Goal: Task Accomplishment & Management: Complete application form

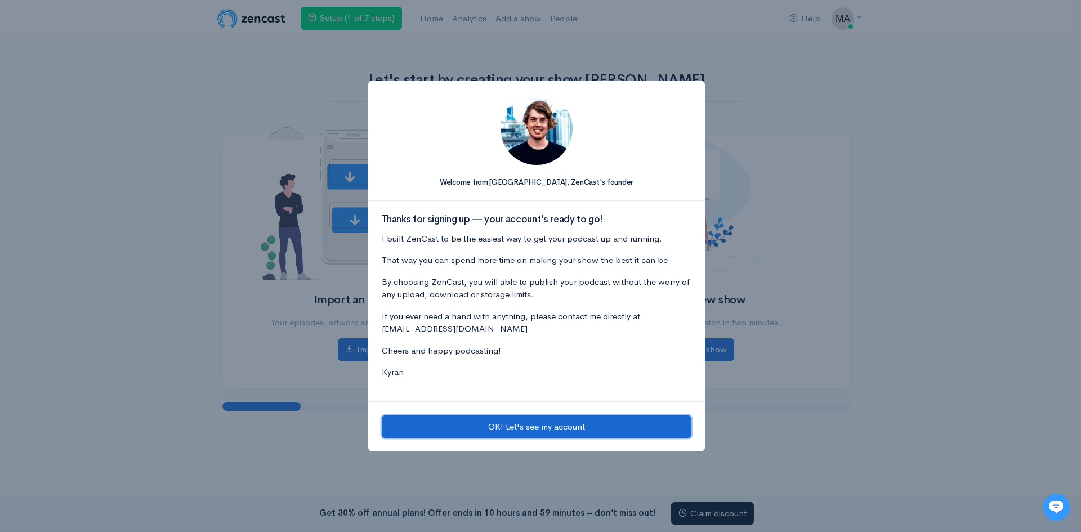
click at [567, 423] on button "OK! Let's see my account" at bounding box center [537, 427] width 310 height 23
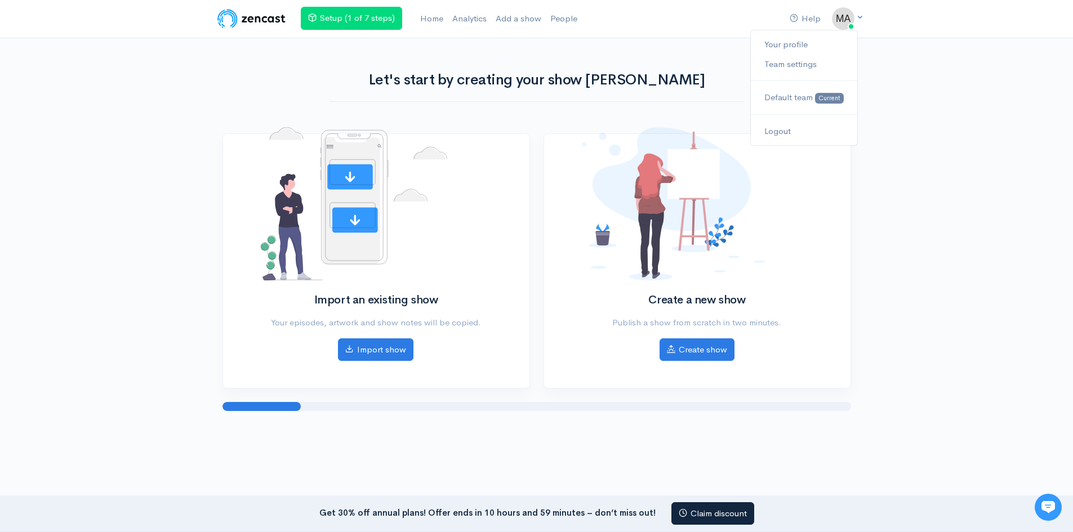
click at [857, 22] on span at bounding box center [859, 18] width 7 height 10
click at [181, 293] on div "Help Notifications View all Your profile Team settings Default team Current Log…" at bounding box center [536, 222] width 1073 height 445
click at [386, 17] on link "Setup (1 of 7 steps)" at bounding box center [351, 18] width 101 height 23
click at [443, 14] on link "Home" at bounding box center [432, 19] width 32 height 24
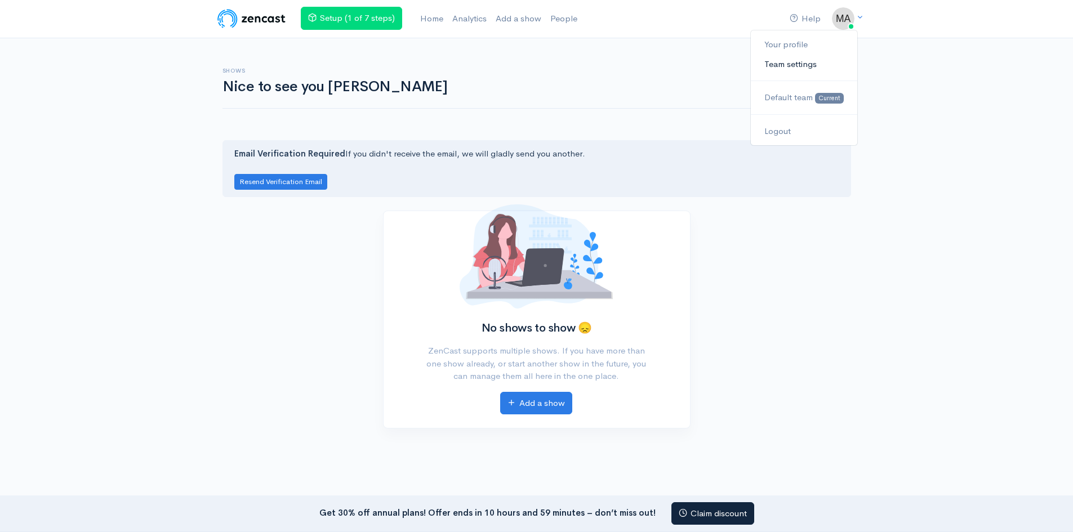
click at [791, 59] on link "Team settings" at bounding box center [804, 65] width 106 height 20
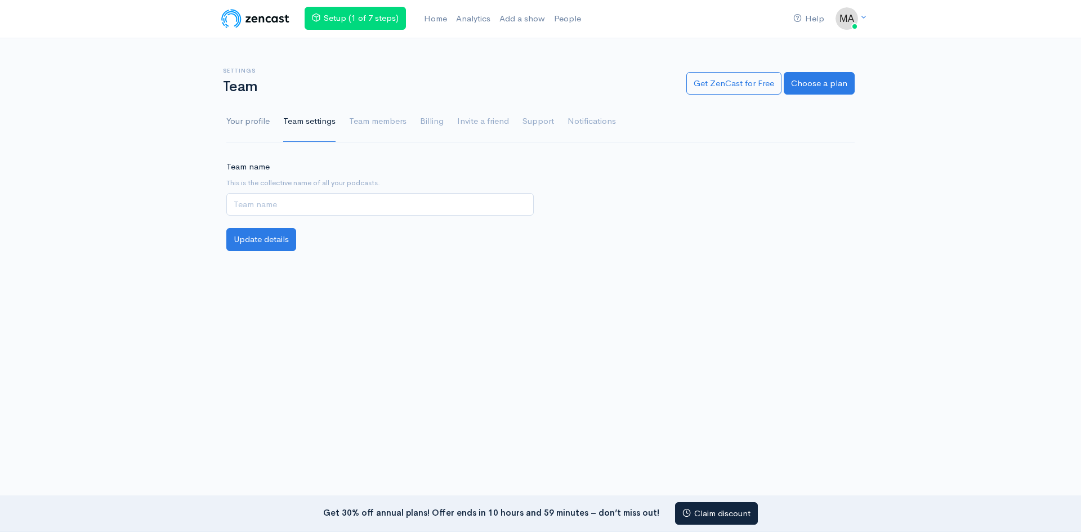
click at [252, 119] on link "Your profile" at bounding box center [247, 121] width 43 height 41
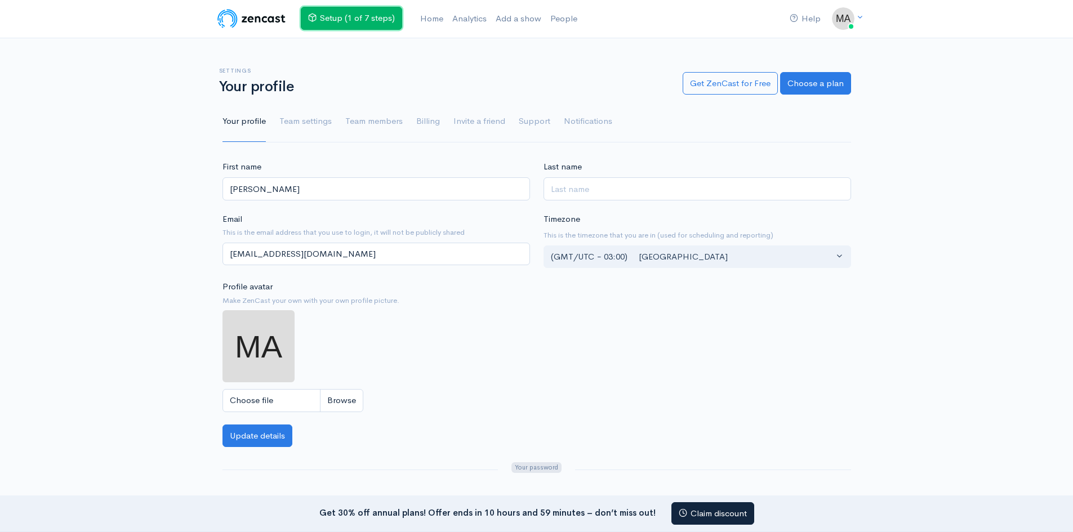
click at [336, 21] on link "Setup (1 of 7 steps)" at bounding box center [351, 18] width 101 height 23
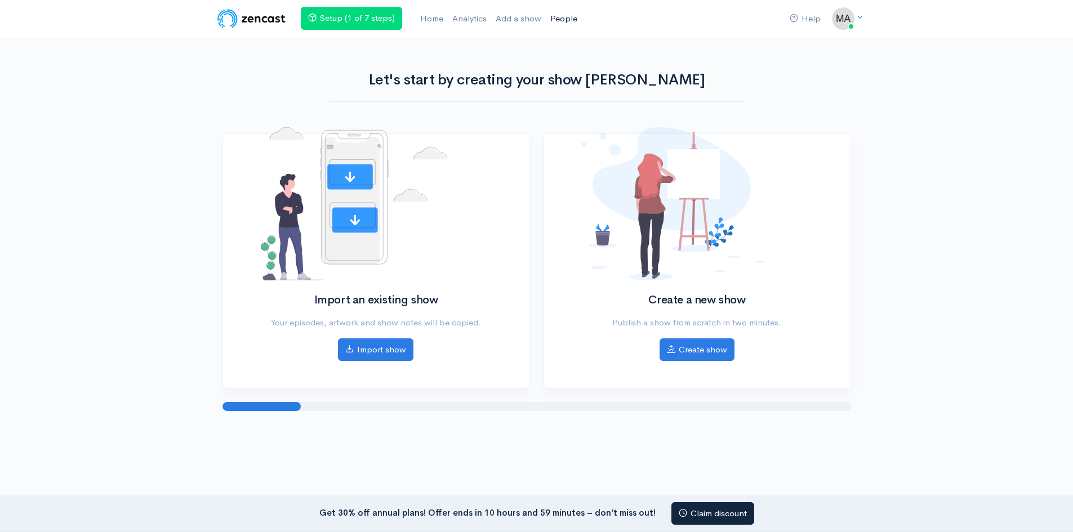
click at [564, 16] on link "People" at bounding box center [564, 19] width 36 height 24
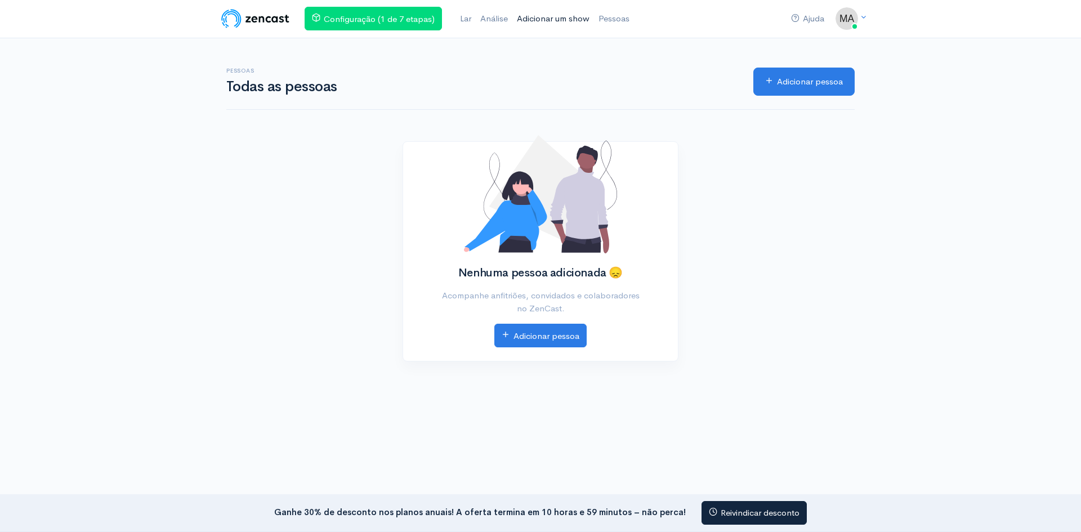
click at [536, 12] on link "Adicionar um show" at bounding box center [554, 19] width 82 height 24
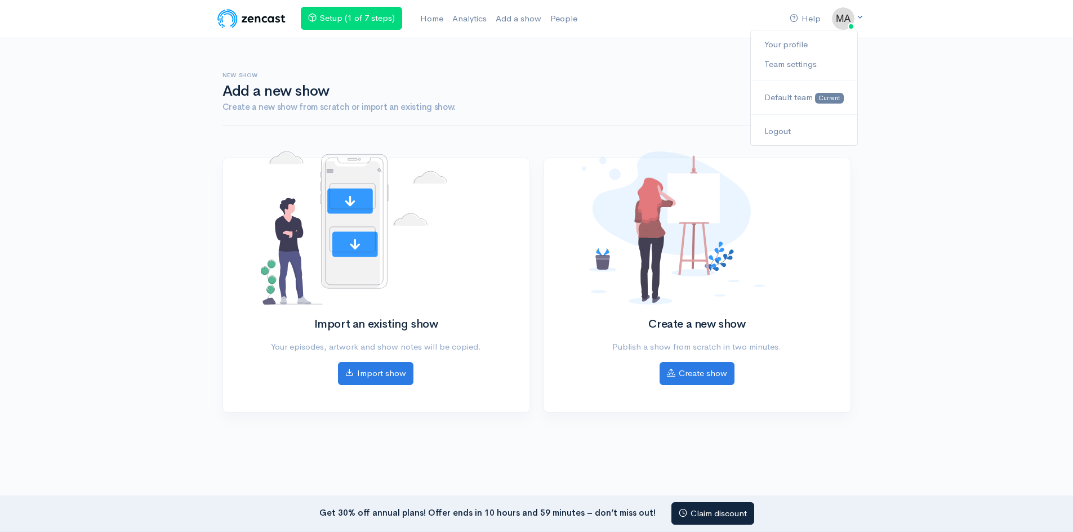
click at [854, 18] on link at bounding box center [843, 18] width 23 height 23
click at [462, 57] on div "Help Notifications View all Your profile Team settings Default team Current Log…" at bounding box center [536, 223] width 1073 height 447
click at [276, 12] on img at bounding box center [252, 18] width 72 height 23
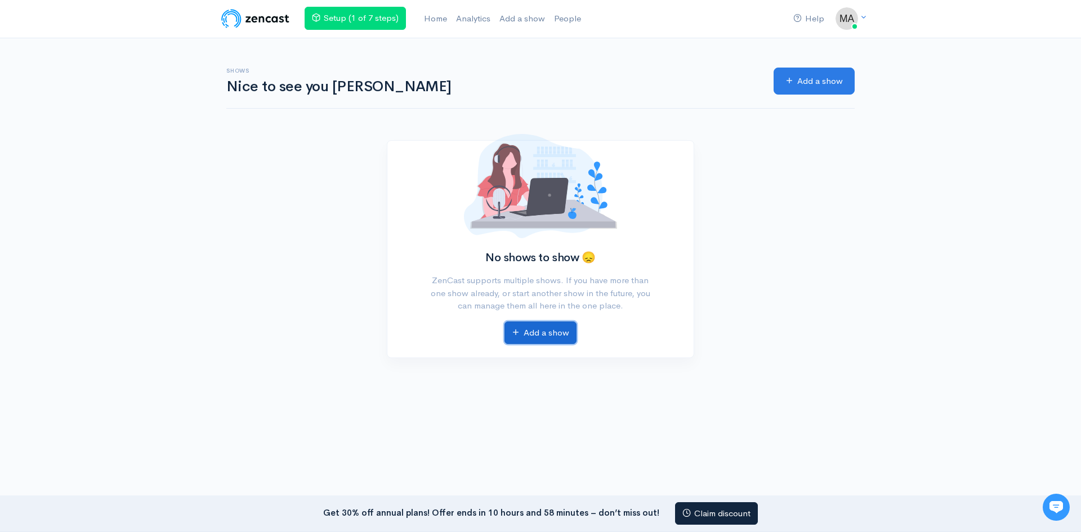
click at [544, 326] on link "Add a show" at bounding box center [541, 333] width 72 height 23
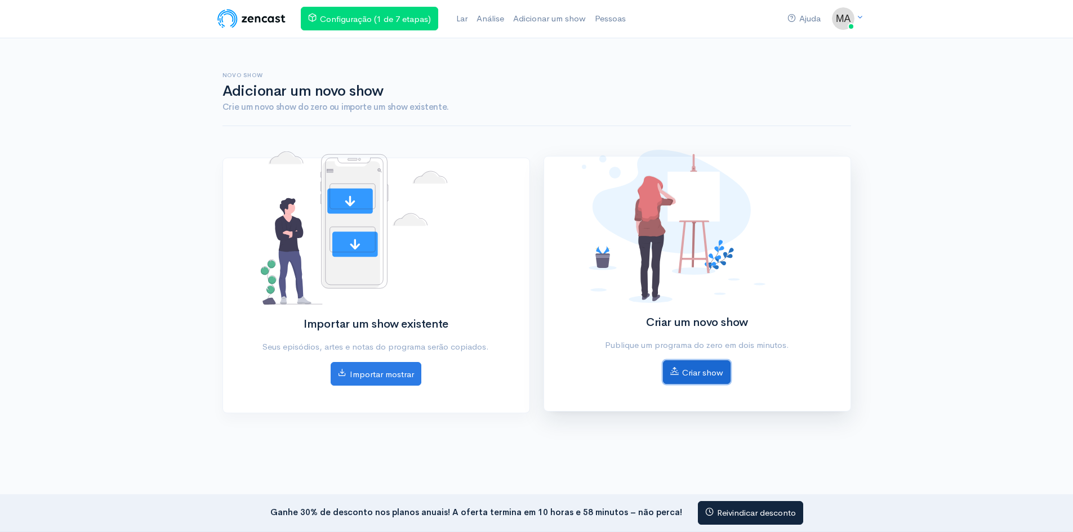
click at [702, 372] on font "Criar show" at bounding box center [702, 372] width 41 height 11
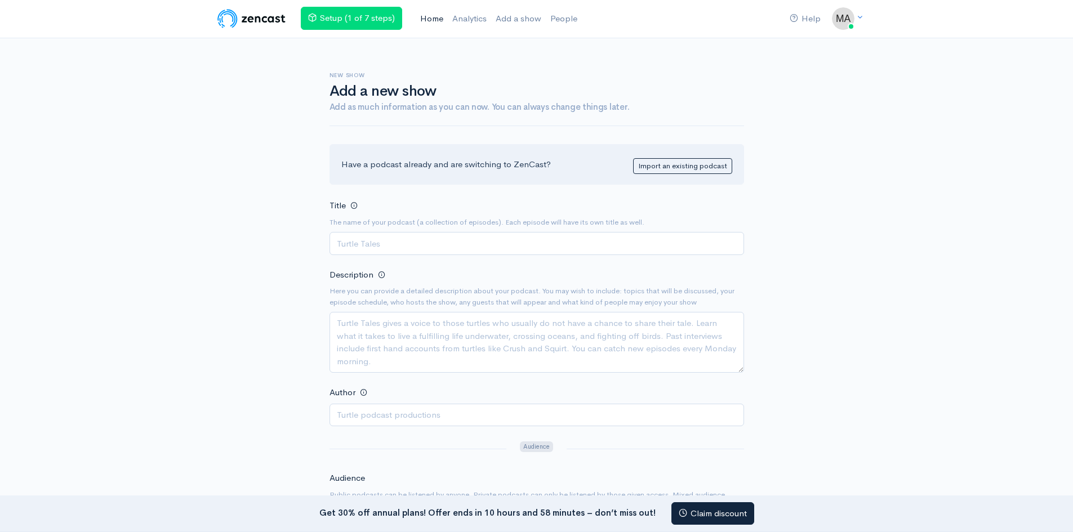
click at [439, 15] on link "Home" at bounding box center [432, 19] width 32 height 24
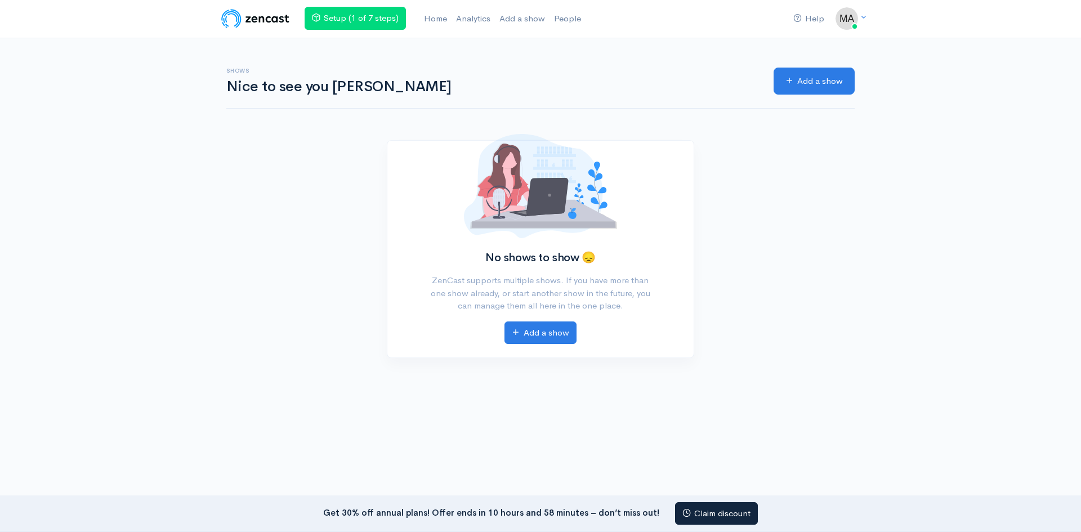
click at [593, 18] on div "Setup (1 of 7 steps) Home Analytics Add a show People" at bounding box center [445, 19] width 299 height 24
click at [572, 14] on link "People" at bounding box center [568, 19] width 36 height 24
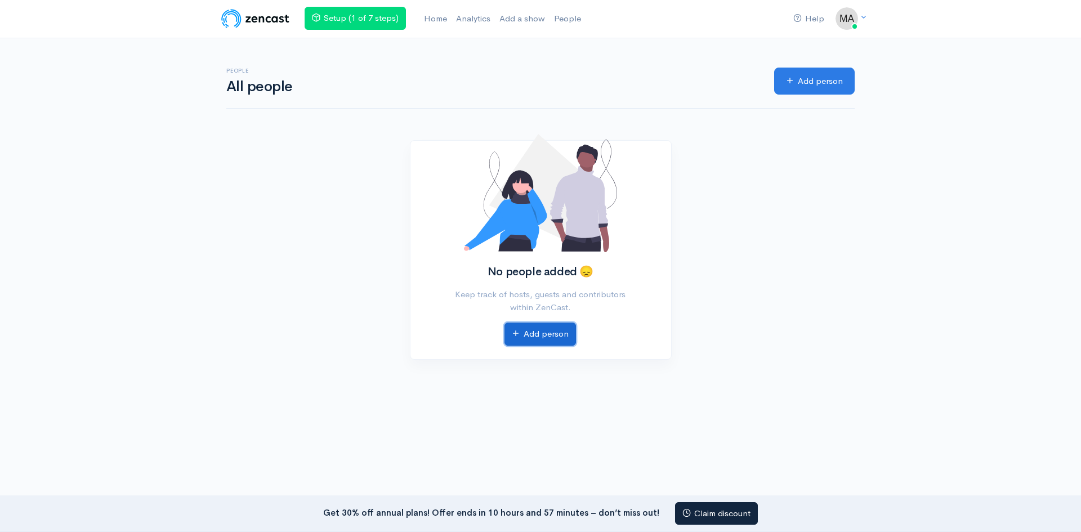
click at [547, 331] on link "Add person" at bounding box center [541, 334] width 72 height 23
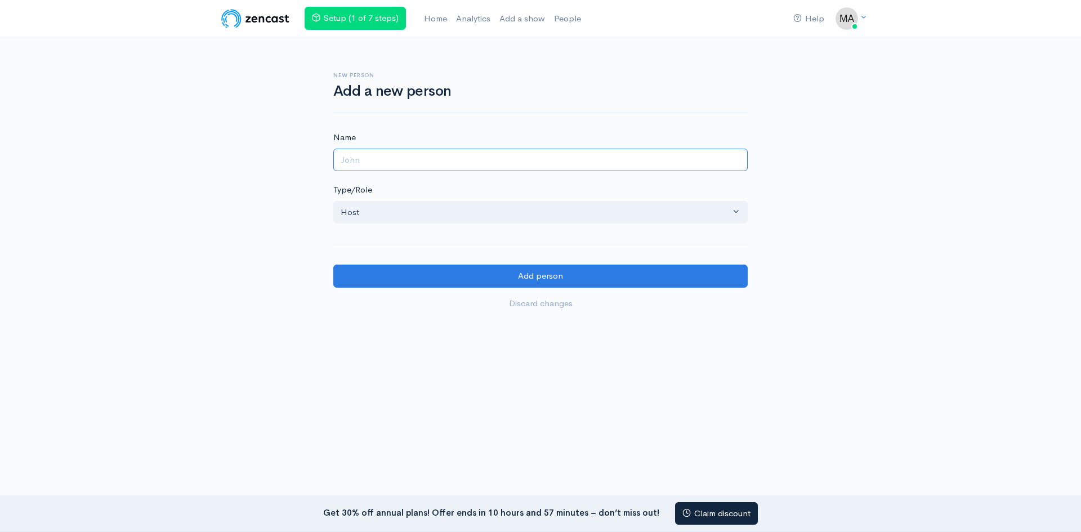
click at [429, 158] on input "Name" at bounding box center [540, 160] width 415 height 23
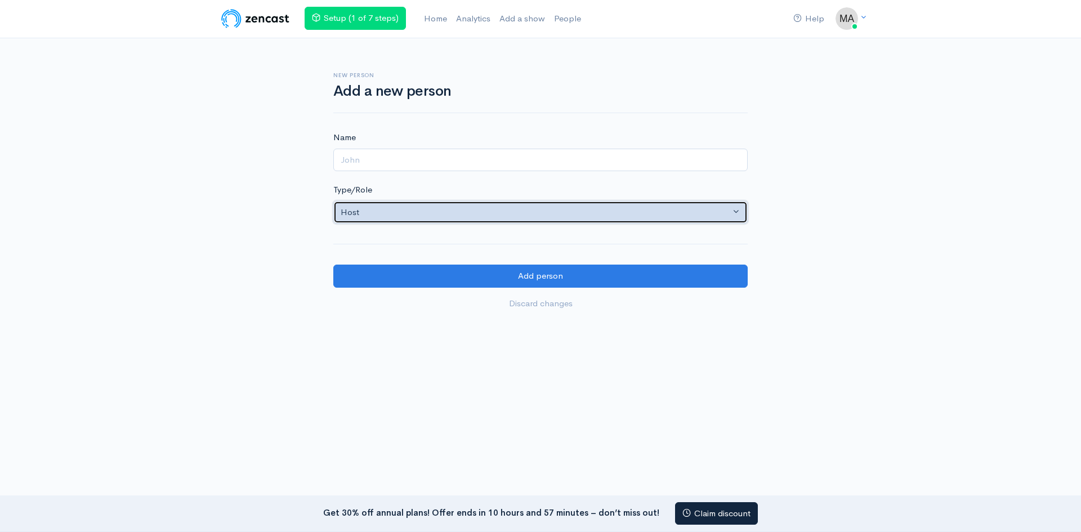
click at [426, 209] on div "Host" at bounding box center [536, 212] width 390 height 13
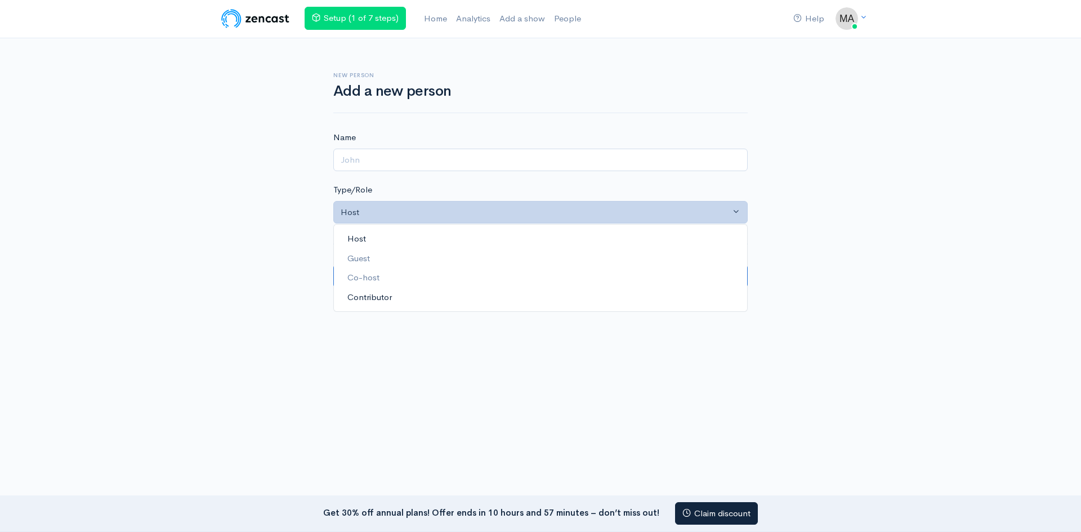
click at [387, 291] on span "Contributor" at bounding box center [370, 297] width 44 height 13
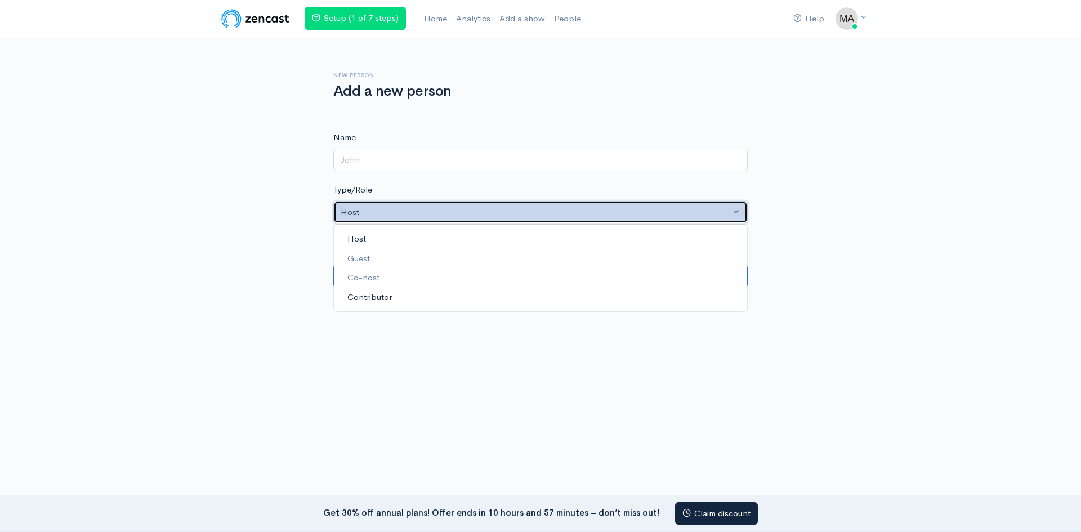
select select "contributor"
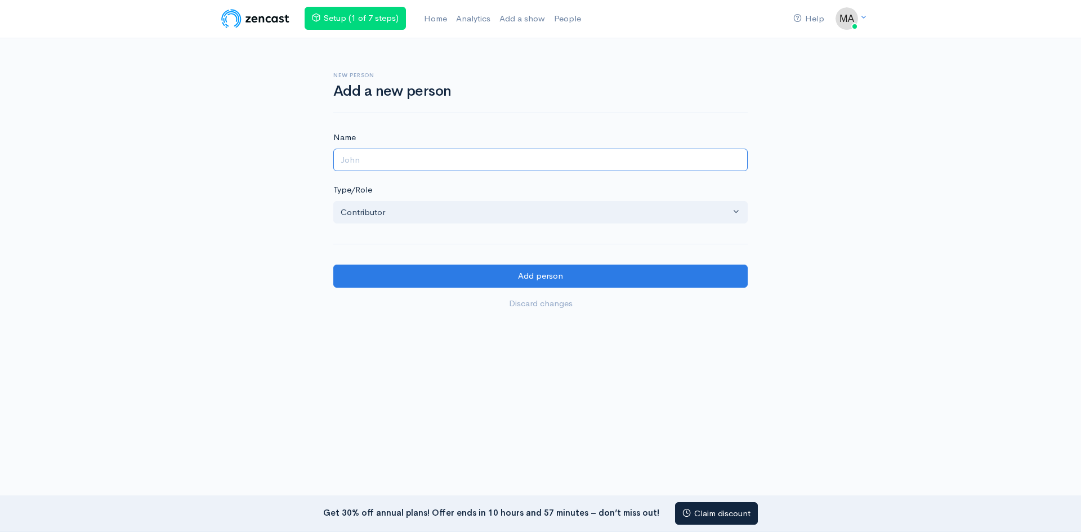
click at [394, 161] on input "Name" at bounding box center [540, 160] width 415 height 23
type input "[PERSON_NAME]"
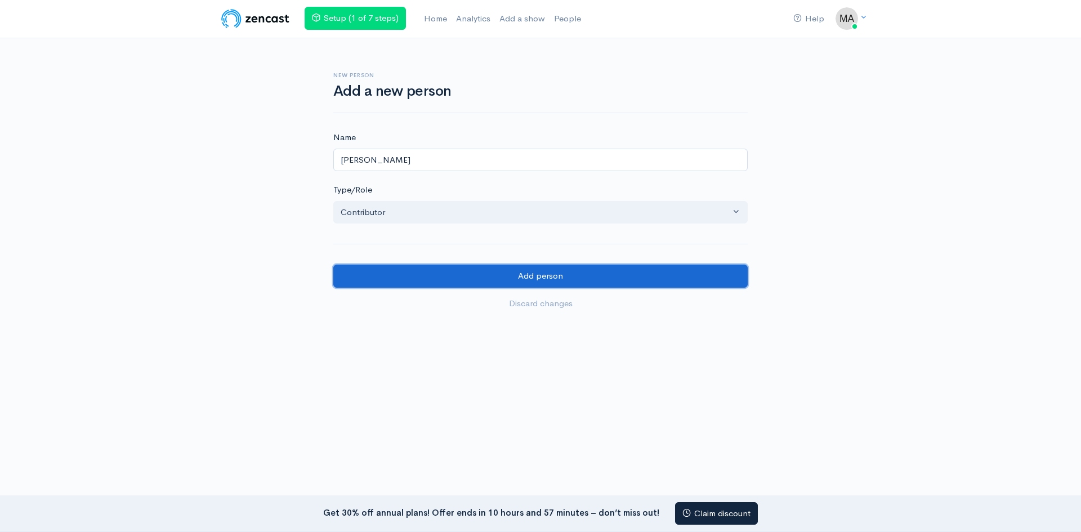
click at [531, 279] on input "Add person" at bounding box center [540, 276] width 415 height 23
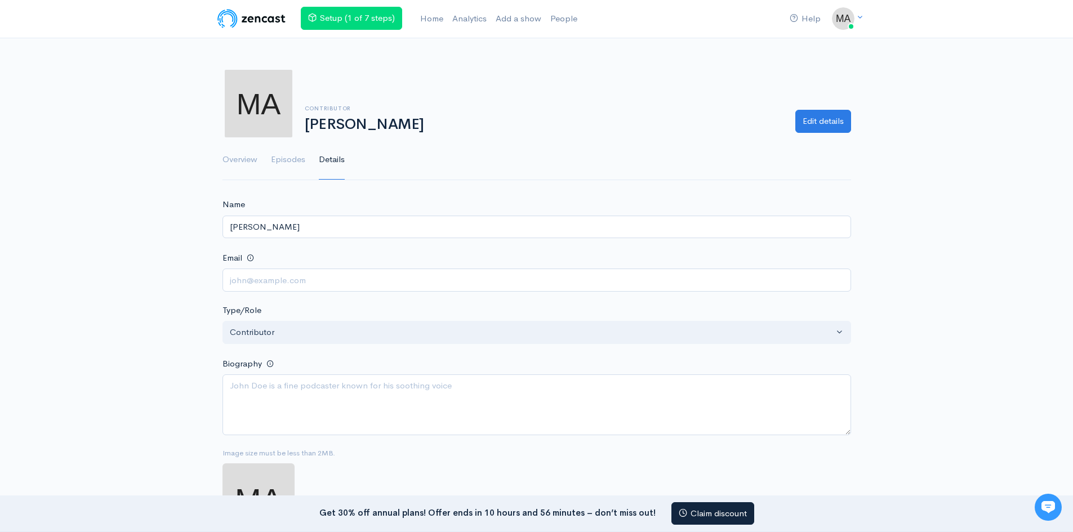
click at [252, 15] on img at bounding box center [252, 18] width 72 height 23
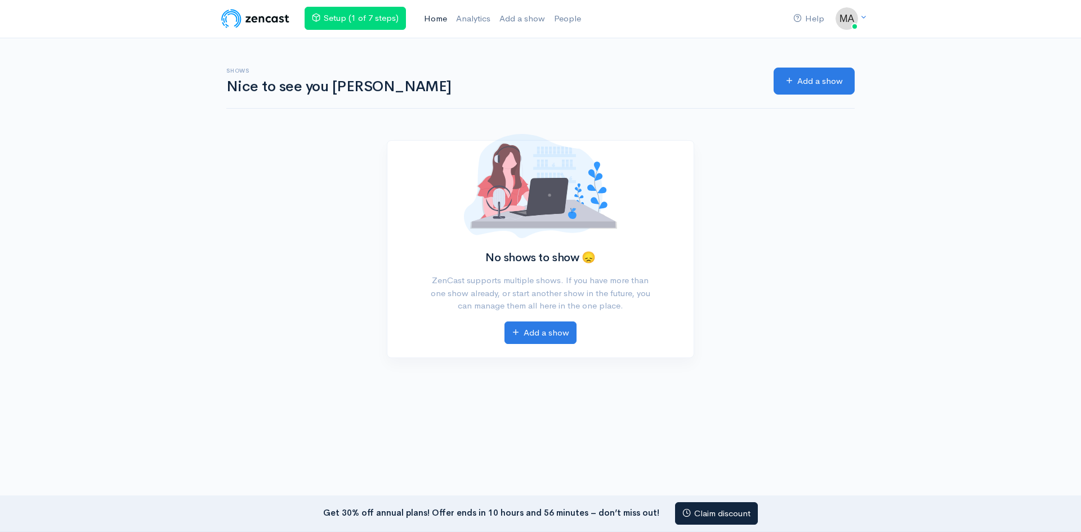
click at [444, 19] on link "Home" at bounding box center [436, 19] width 32 height 24
